Goal: Check status: Check status

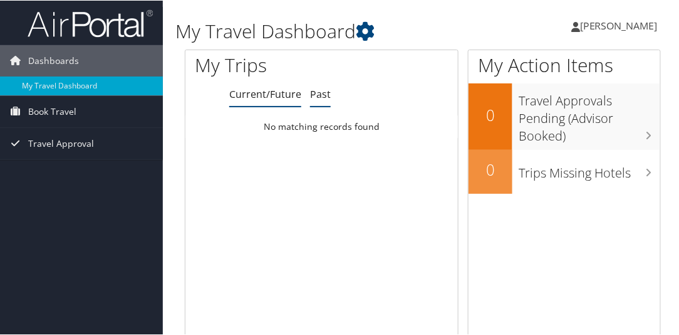
click at [310, 86] on link "Past" at bounding box center [320, 93] width 21 height 14
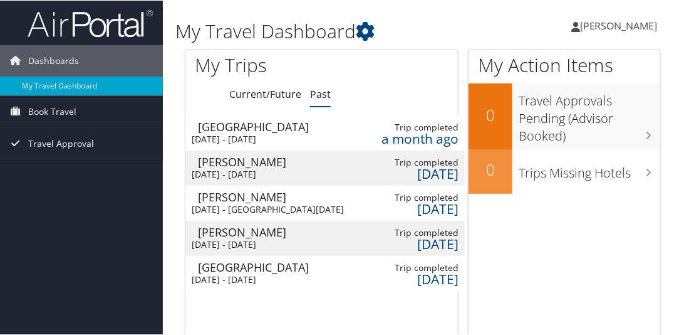
click at [422, 132] on div "a month ago" at bounding box center [420, 137] width 77 height 11
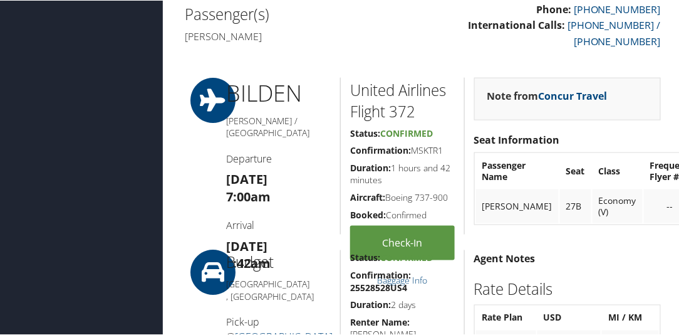
scroll to position [342, 0]
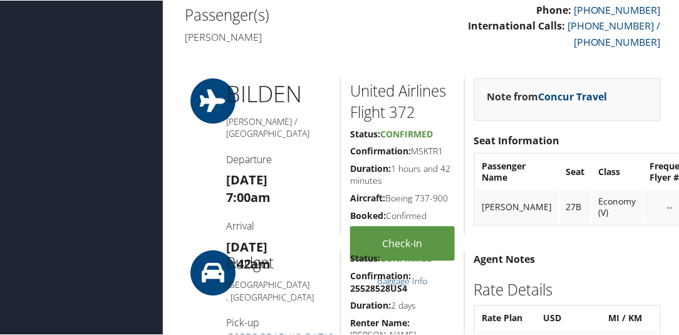
click at [218, 250] on div "Budget [GEOGRAPHIC_DATA] , [GEOGRAPHIC_DATA] Pick-up @ [GEOGRAPHIC_DATA] [DATE]…" at bounding box center [279, 330] width 124 height 160
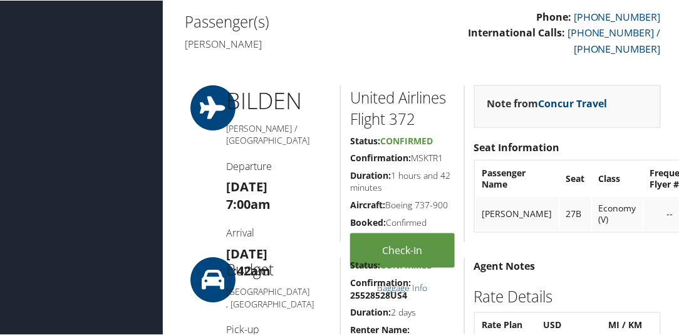
scroll to position [294, 0]
